Goal: Information Seeking & Learning: Learn about a topic

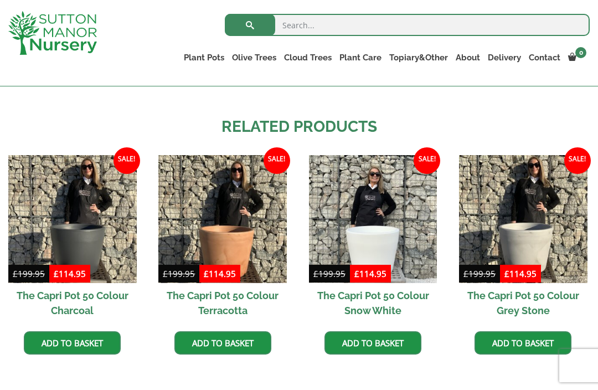
scroll to position [975, 0]
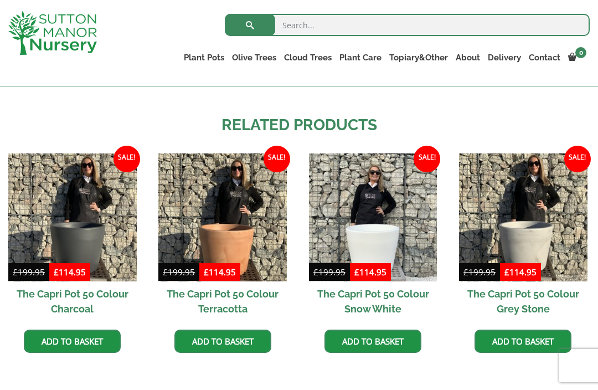
click at [251, 239] on img at bounding box center [222, 217] width 128 height 128
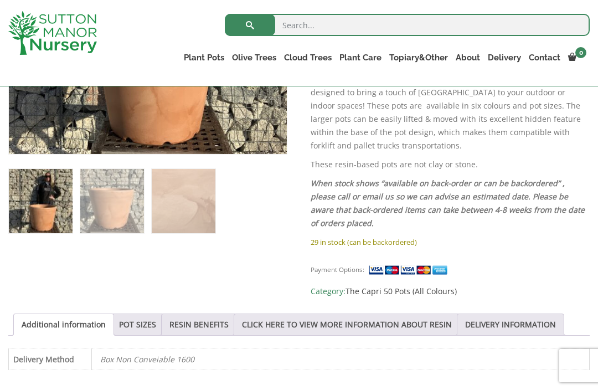
scroll to position [408, 0]
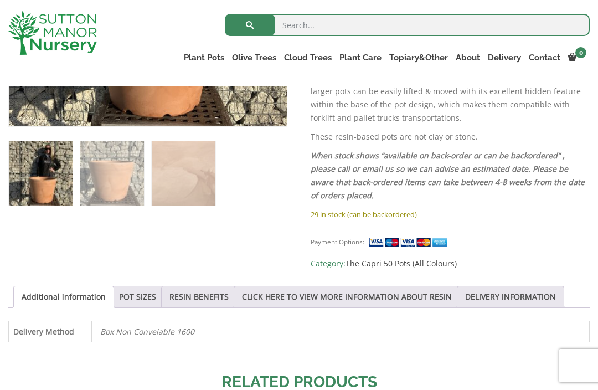
click at [143, 299] on link "POT SIZES" at bounding box center [137, 296] width 37 height 21
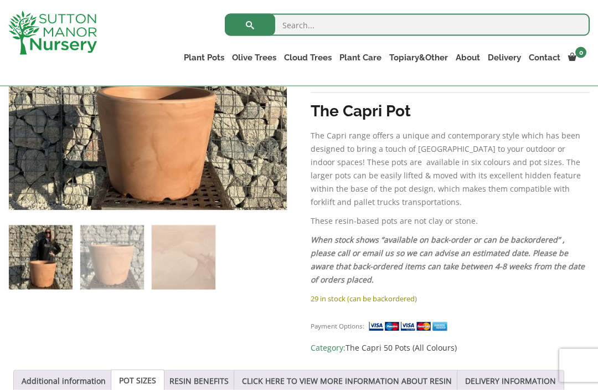
scroll to position [324, 0]
click at [196, 160] on img at bounding box center [285, 208] width 553 height 553
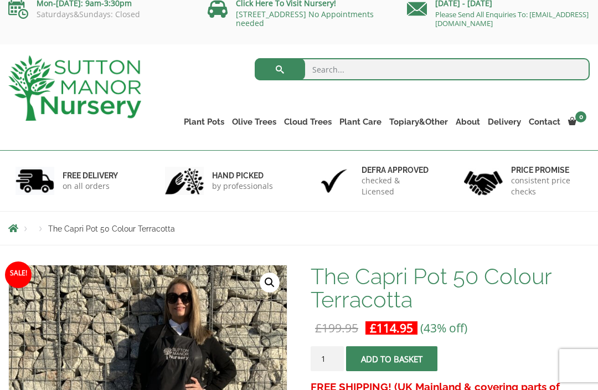
scroll to position [0, 0]
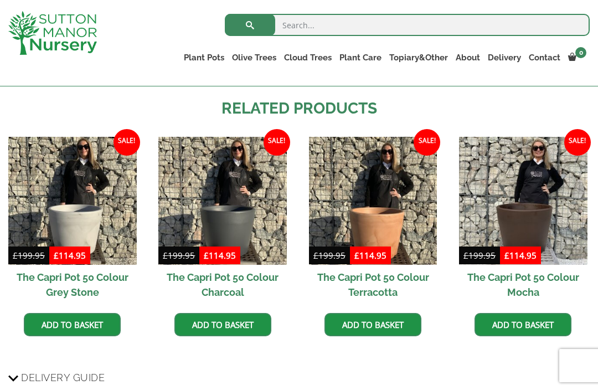
click at [541, 209] on img at bounding box center [523, 201] width 128 height 128
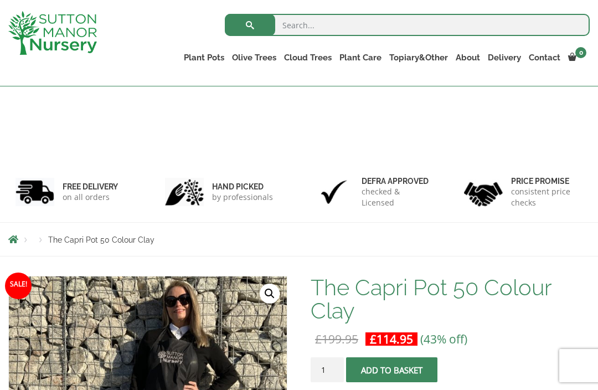
scroll to position [1011, 0]
